Goal: Transaction & Acquisition: Subscribe to service/newsletter

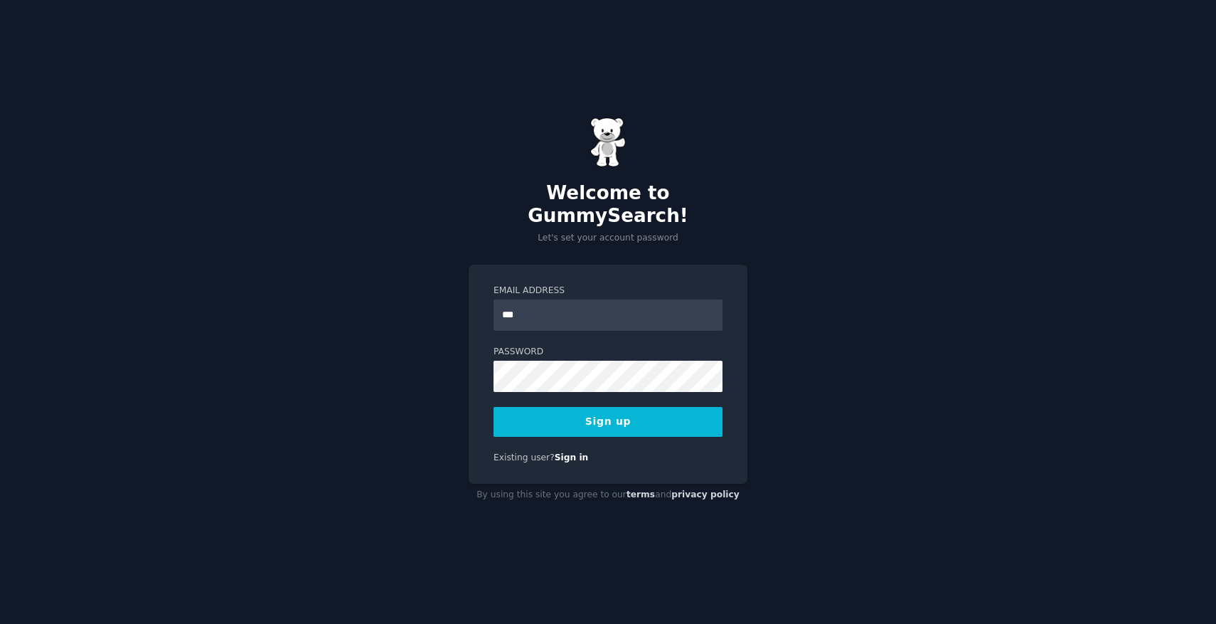
type input "**********"
click at [621, 407] on button "Sign up" at bounding box center [607, 422] width 229 height 30
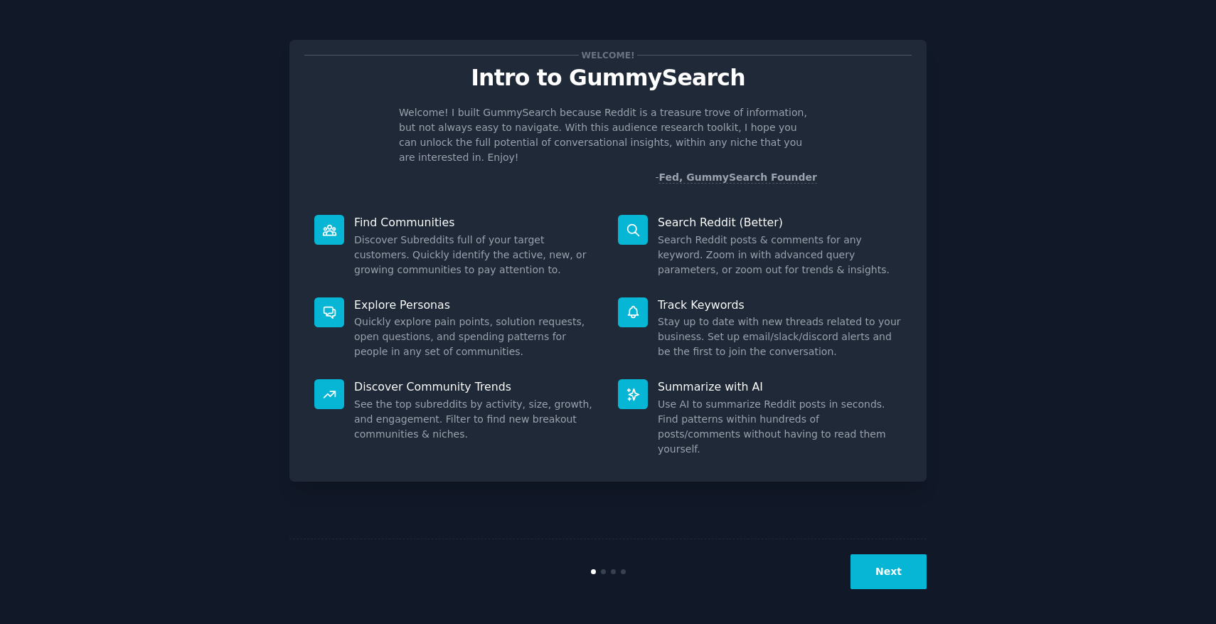
click at [907, 565] on button "Next" at bounding box center [888, 571] width 76 height 35
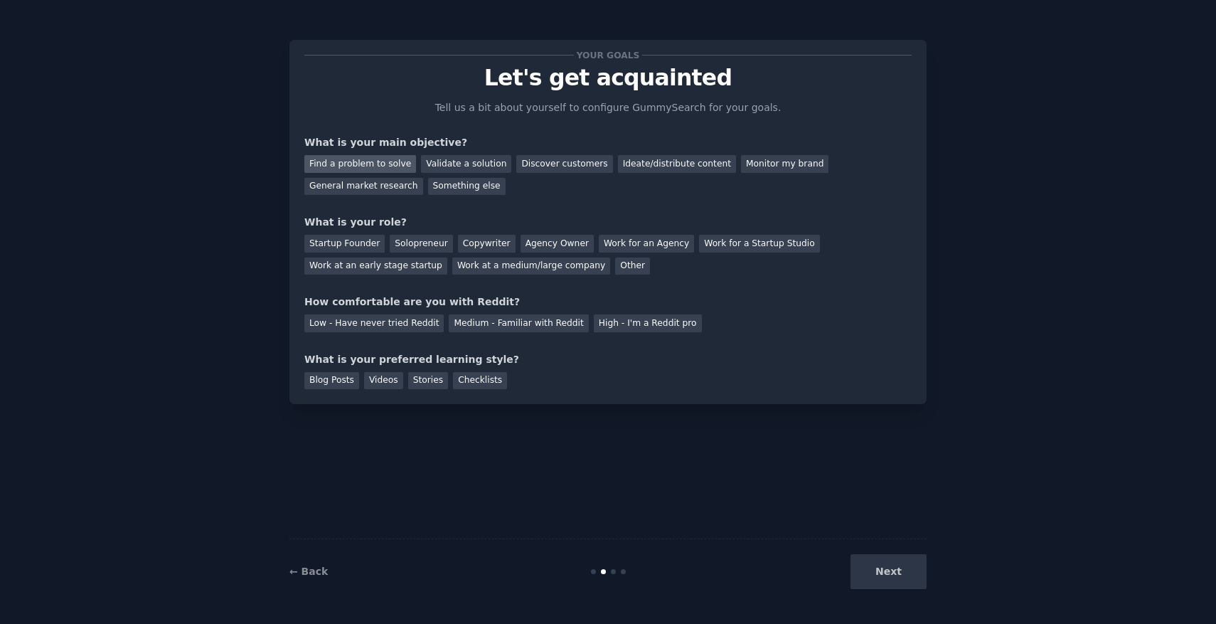
click at [359, 161] on div "Find a problem to solve" at bounding box center [360, 164] width 112 height 18
click at [378, 192] on div "General market research" at bounding box center [363, 187] width 119 height 18
click at [379, 165] on div "Find a problem to solve" at bounding box center [360, 164] width 112 height 18
click at [565, 269] on div "Work at a medium/large company" at bounding box center [531, 266] width 158 height 18
click at [481, 331] on div "Medium - Familiar with Reddit" at bounding box center [518, 323] width 139 height 18
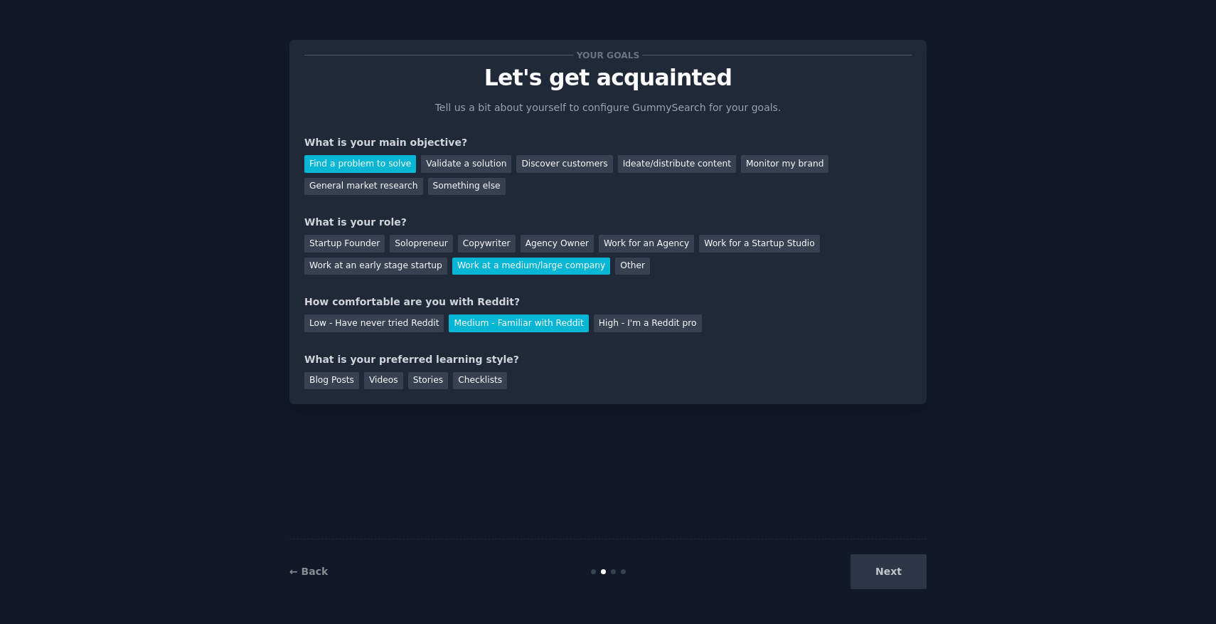
click at [481, 331] on div "Medium - Familiar with Reddit" at bounding box center [518, 323] width 139 height 18
click at [381, 378] on div "Videos" at bounding box center [383, 381] width 39 height 18
click at [419, 378] on div "Stories" at bounding box center [428, 381] width 40 height 18
click at [397, 380] on div "Videos" at bounding box center [383, 381] width 39 height 18
click at [887, 564] on button "Next" at bounding box center [888, 571] width 76 height 35
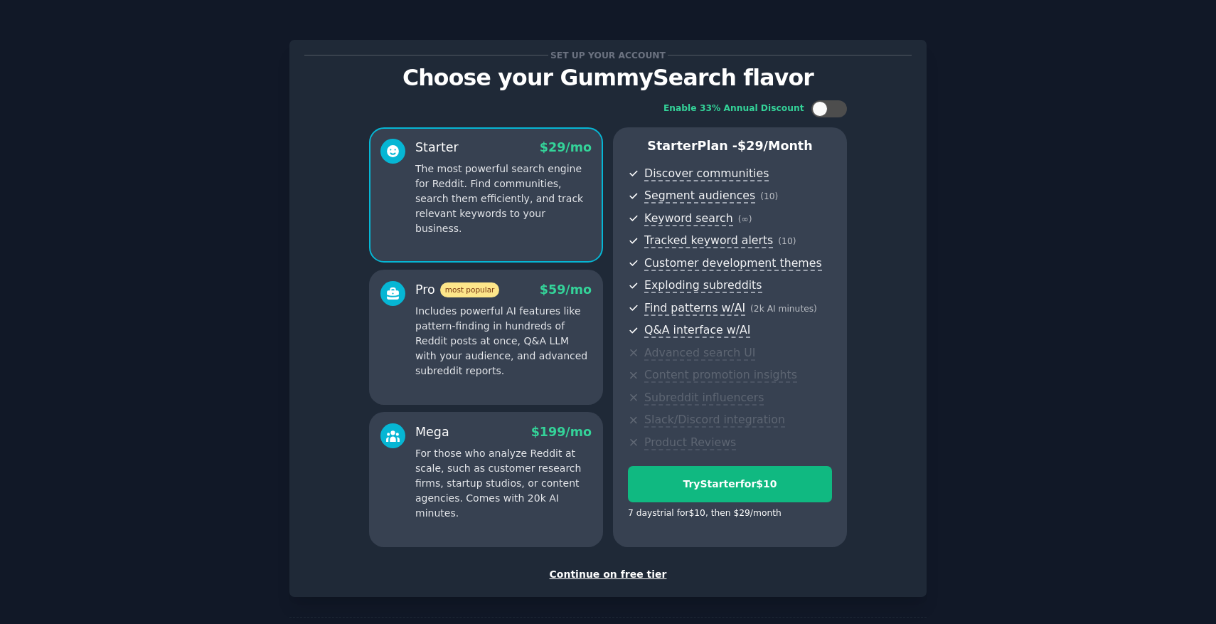
click at [626, 576] on div "Continue on free tier" at bounding box center [607, 574] width 607 height 15
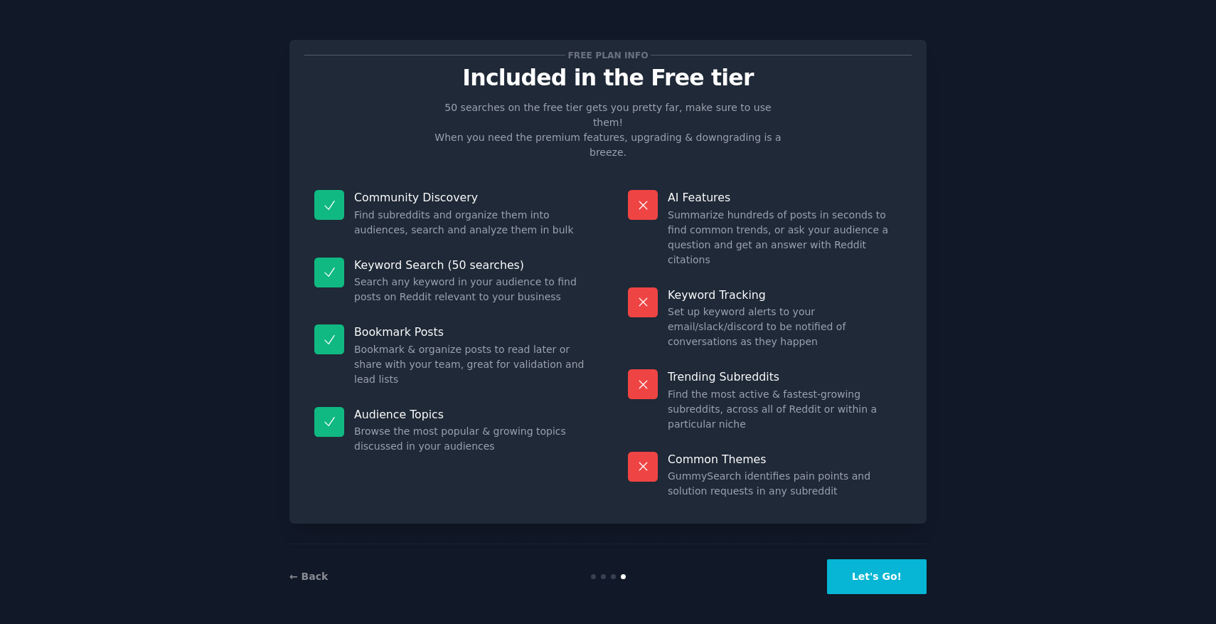
click at [891, 572] on button "Let's Go!" at bounding box center [877, 576] width 100 height 35
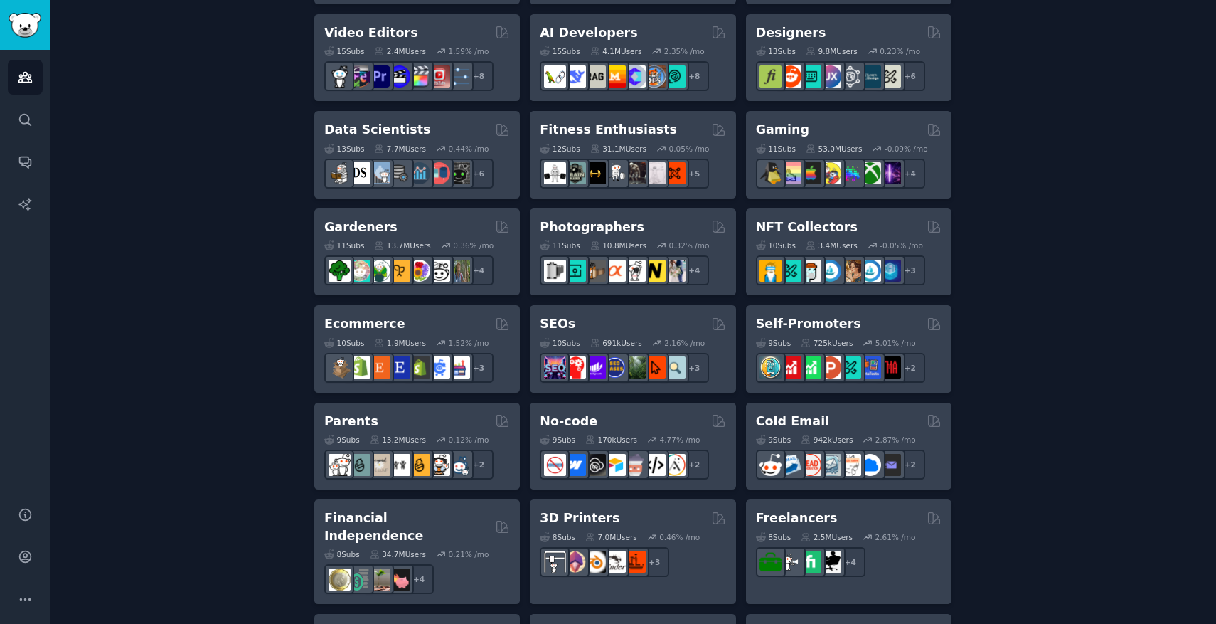
scroll to position [541, 0]
